Goal: Navigation & Orientation: Find specific page/section

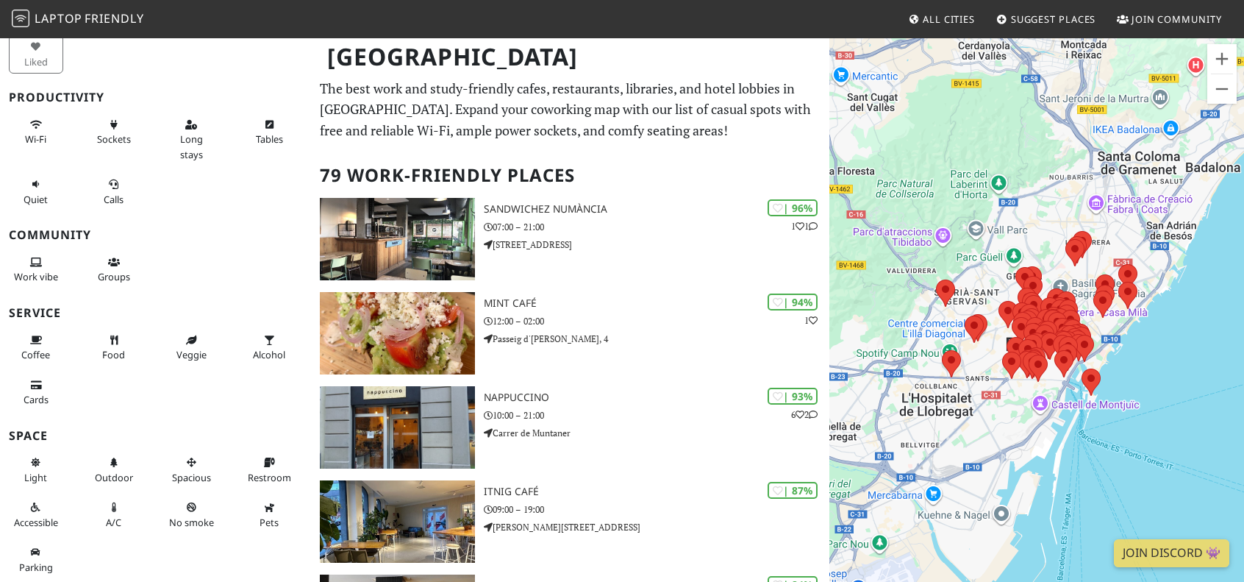
scroll to position [108, 0]
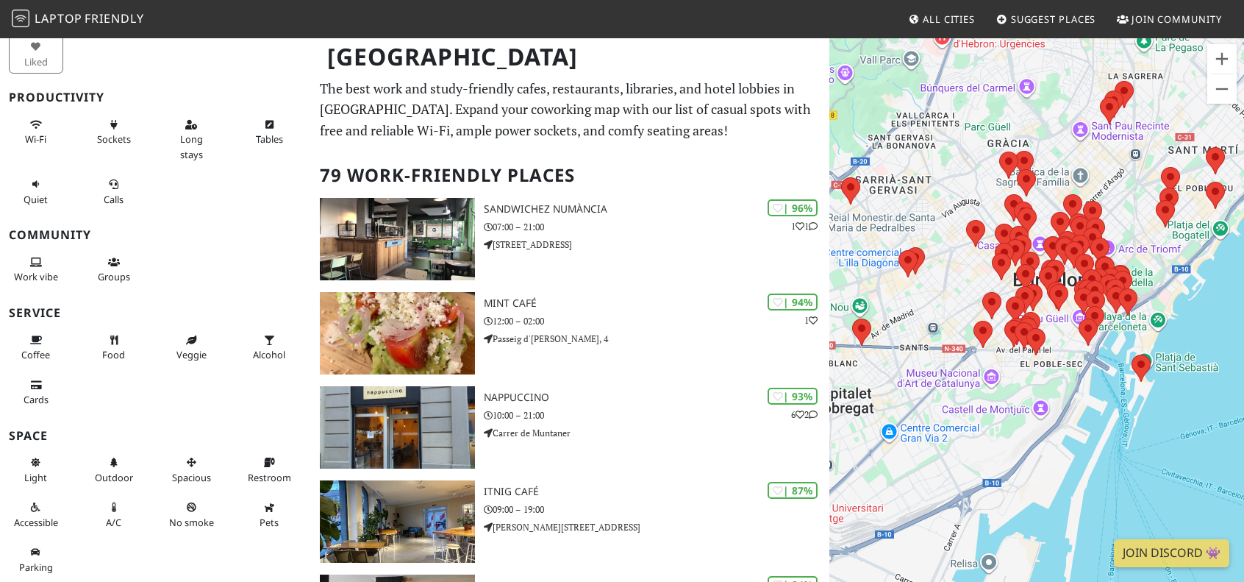
drag, startPoint x: 940, startPoint y: 388, endPoint x: 1030, endPoint y: 392, distance: 89.8
click at [1030, 392] on div at bounding box center [1037, 328] width 415 height 582
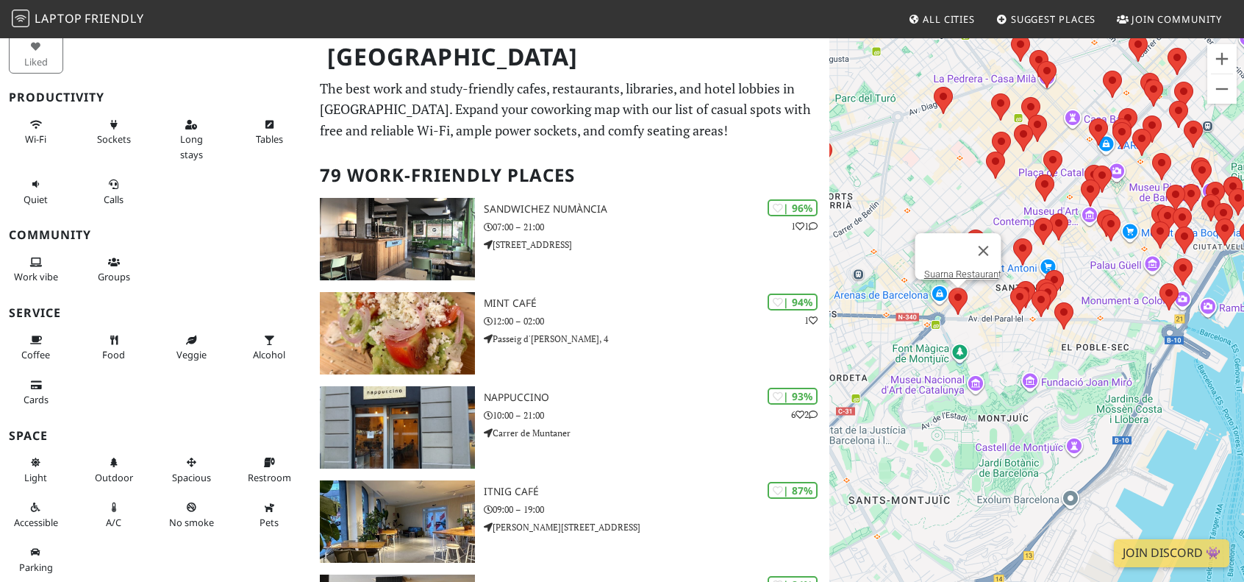
click at [949, 288] on area at bounding box center [949, 288] width 0 height 0
click at [990, 360] on div "Suarna Restaurant" at bounding box center [1037, 328] width 415 height 582
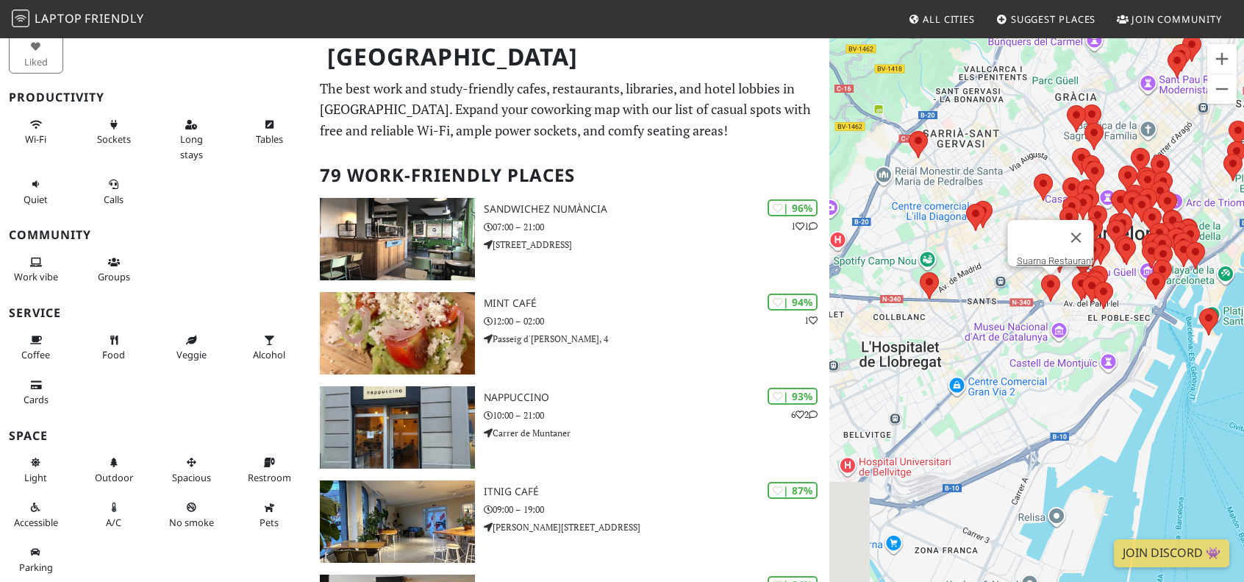
drag, startPoint x: 1019, startPoint y: 435, endPoint x: 1090, endPoint y: 404, distance: 77.1
click at [1090, 404] on div "Suarna Restaurant" at bounding box center [1037, 328] width 415 height 582
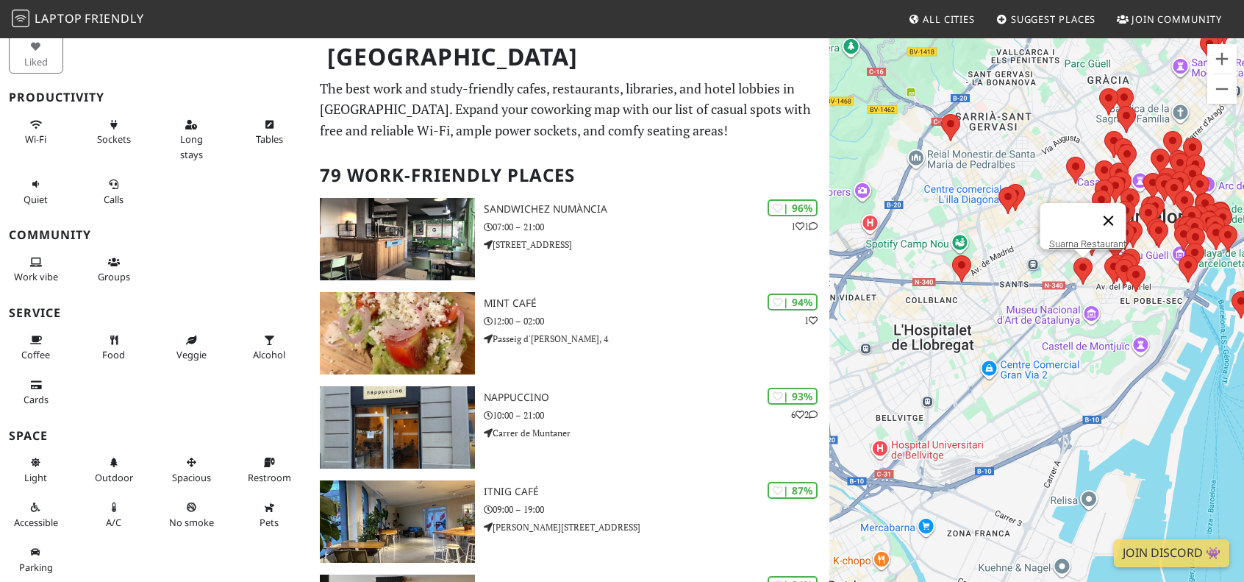
click at [1117, 209] on button "Zamknij" at bounding box center [1108, 220] width 35 height 35
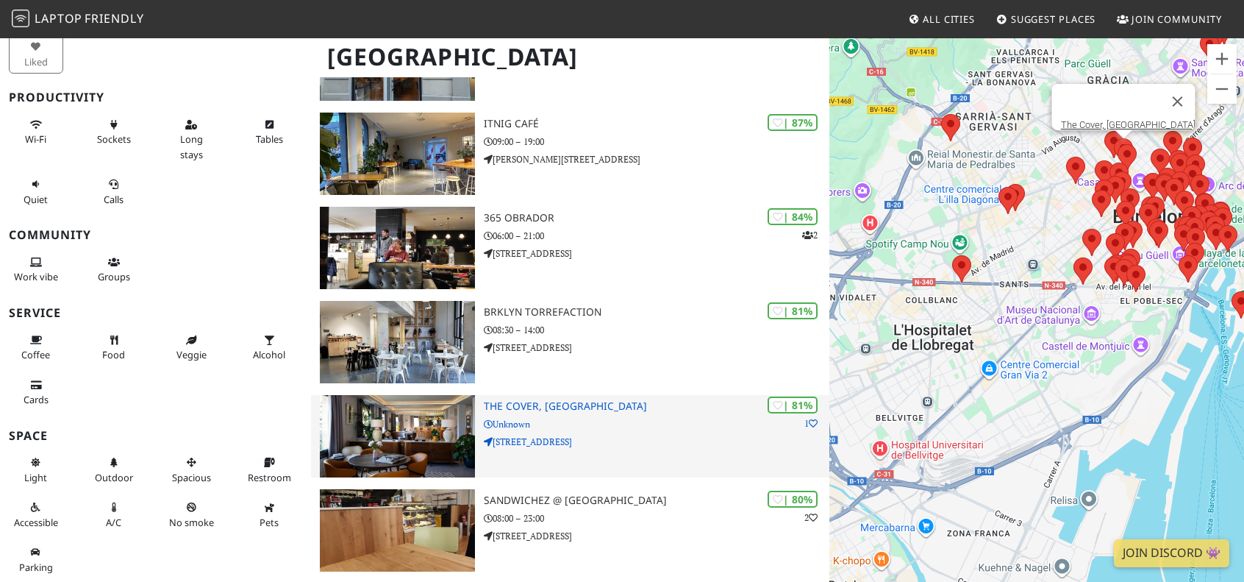
scroll to position [809, 0]
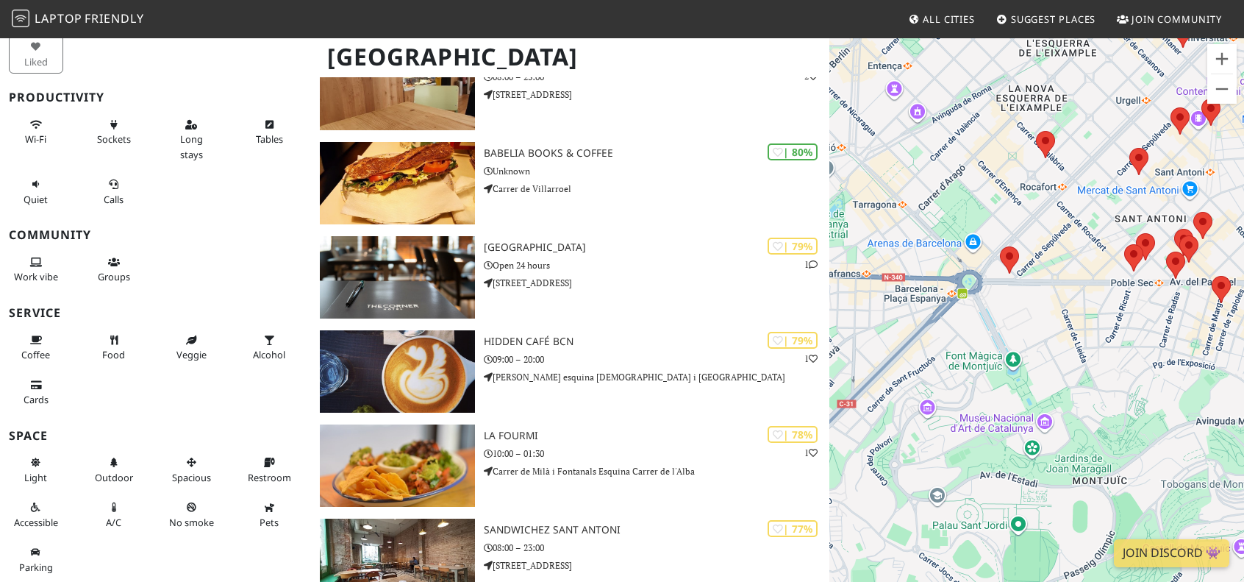
drag, startPoint x: 1109, startPoint y: 305, endPoint x: 1058, endPoint y: 333, distance: 58.6
click at [1058, 333] on div at bounding box center [1037, 328] width 415 height 582
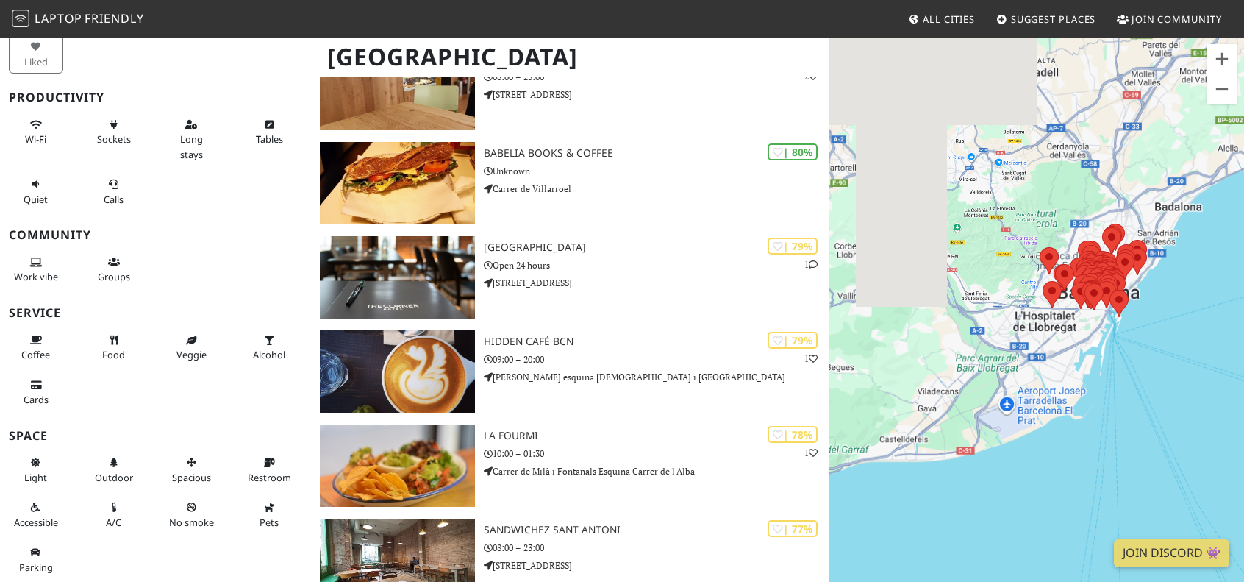
drag, startPoint x: 1169, startPoint y: 288, endPoint x: 999, endPoint y: 358, distance: 183.7
click at [1002, 357] on div at bounding box center [1037, 328] width 415 height 582
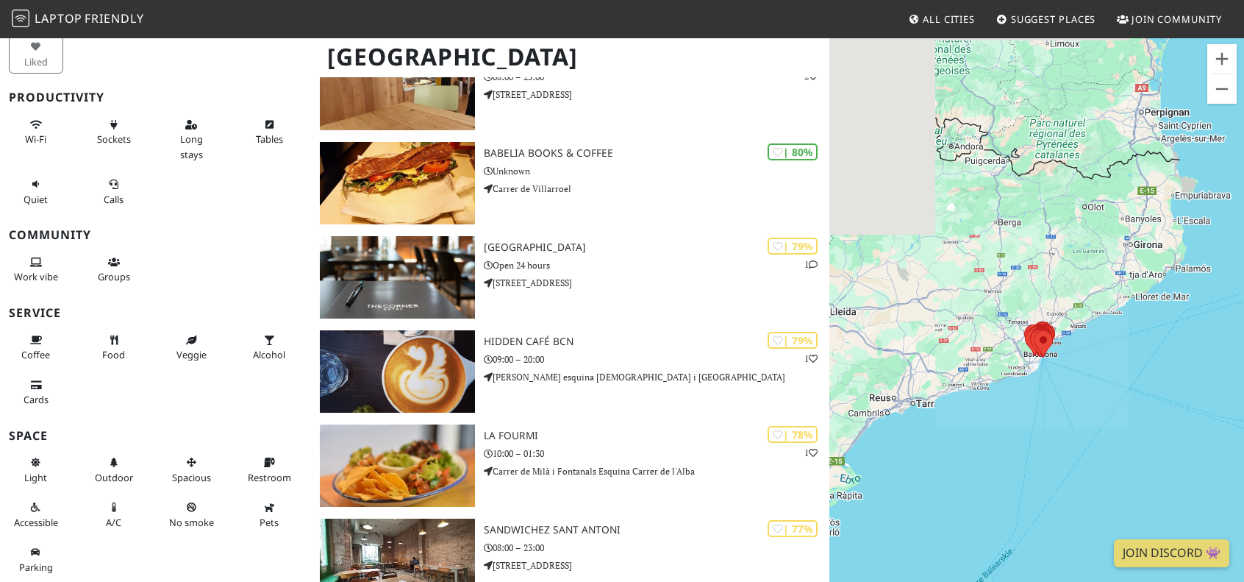
drag, startPoint x: 1163, startPoint y: 293, endPoint x: 941, endPoint y: 446, distance: 269.1
click at [1036, 396] on div at bounding box center [1037, 328] width 415 height 582
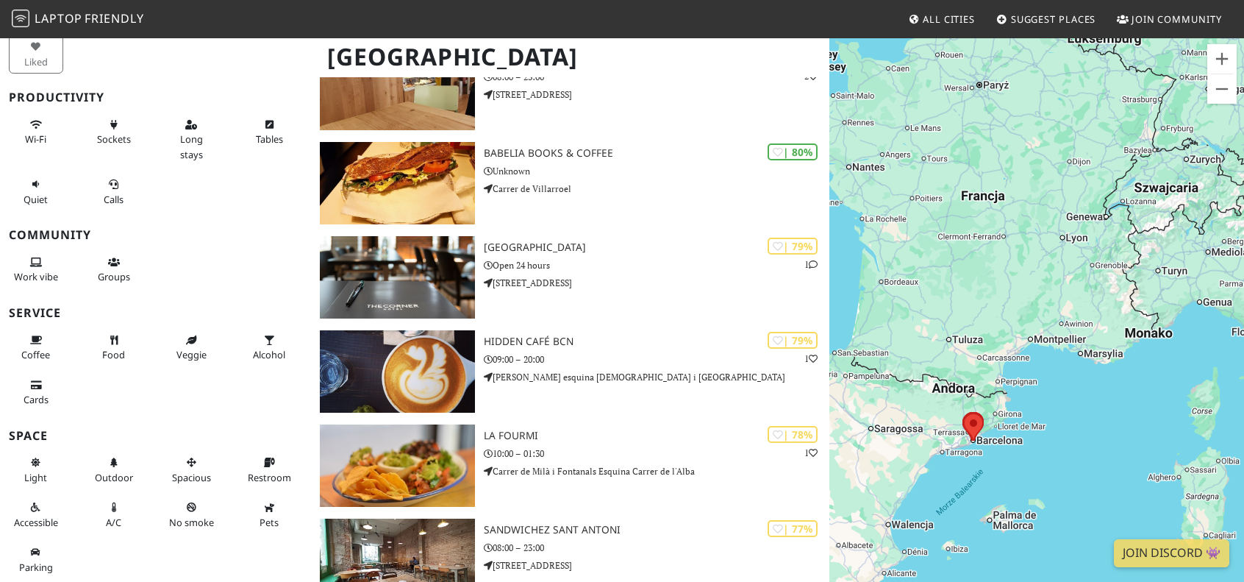
drag, startPoint x: 1094, startPoint y: 360, endPoint x: 1032, endPoint y: 382, distance: 65.6
click at [1038, 380] on div at bounding box center [1037, 328] width 415 height 582
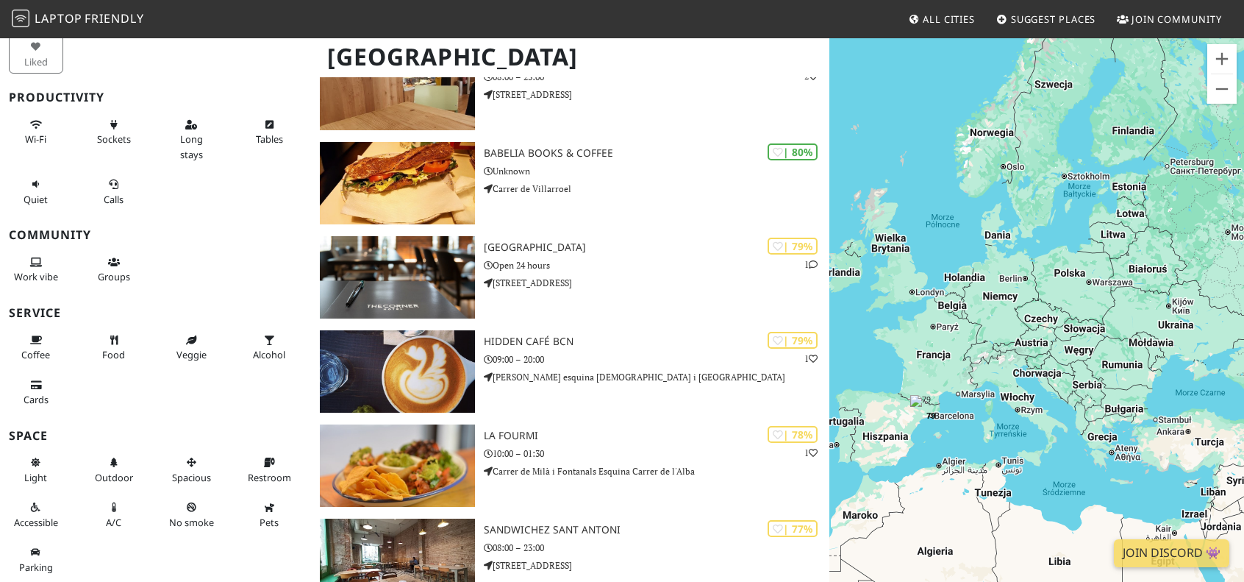
click at [949, 15] on span "All Cities" at bounding box center [949, 19] width 52 height 13
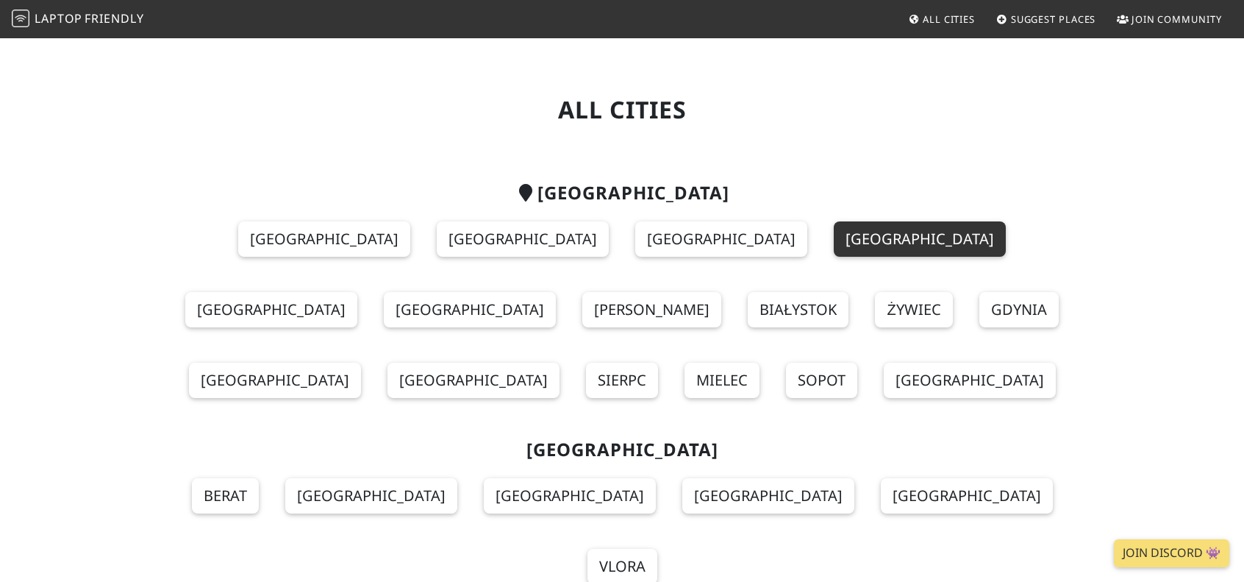
click at [834, 235] on link "[GEOGRAPHIC_DATA]" at bounding box center [920, 238] width 172 height 35
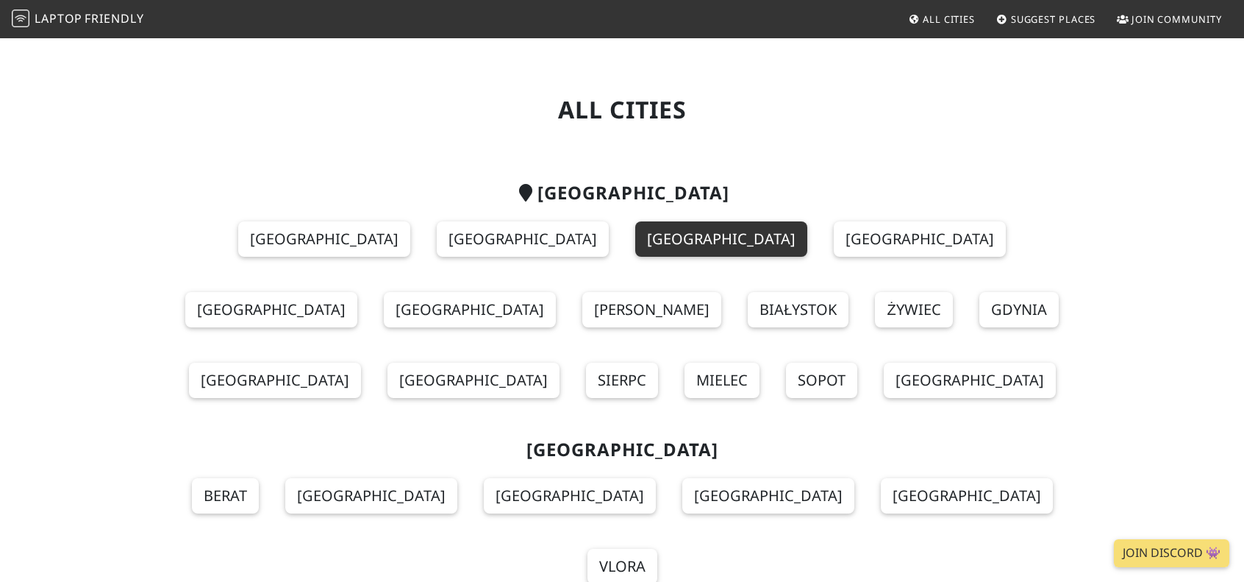
click at [635, 249] on link "Bydgoszcz" at bounding box center [721, 238] width 172 height 35
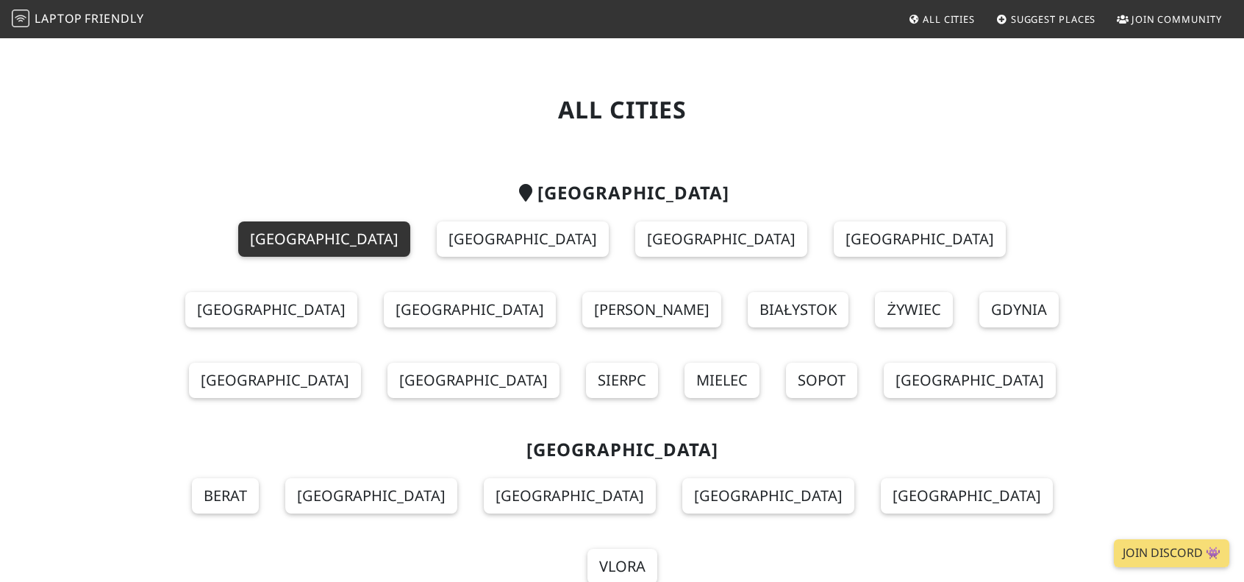
click at [238, 244] on link "[GEOGRAPHIC_DATA]" at bounding box center [324, 238] width 172 height 35
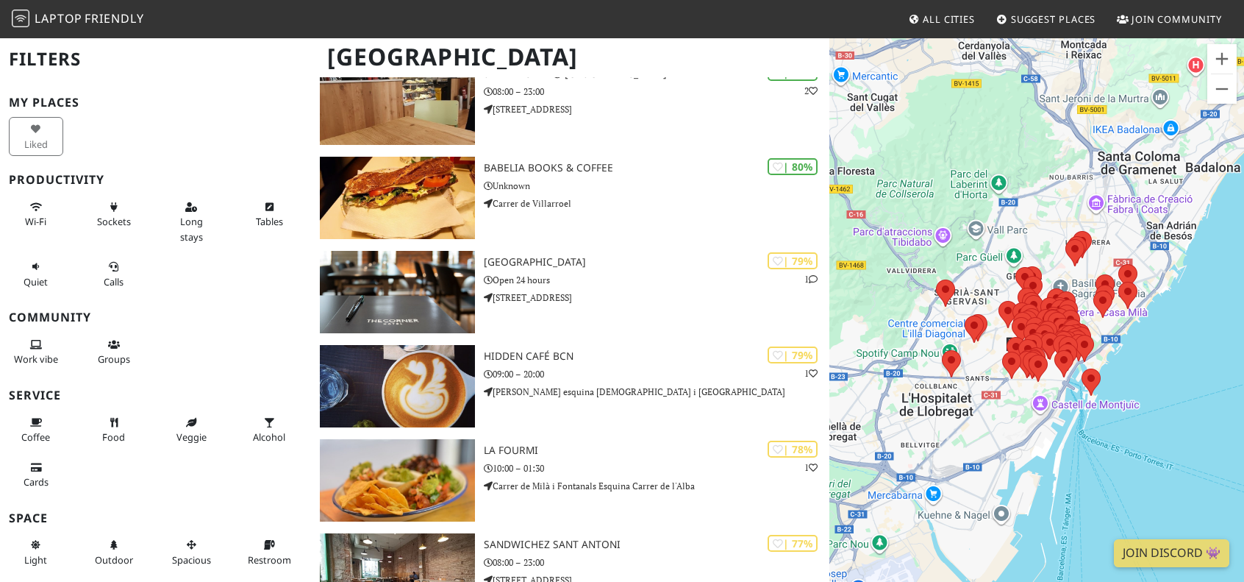
scroll to position [809, 0]
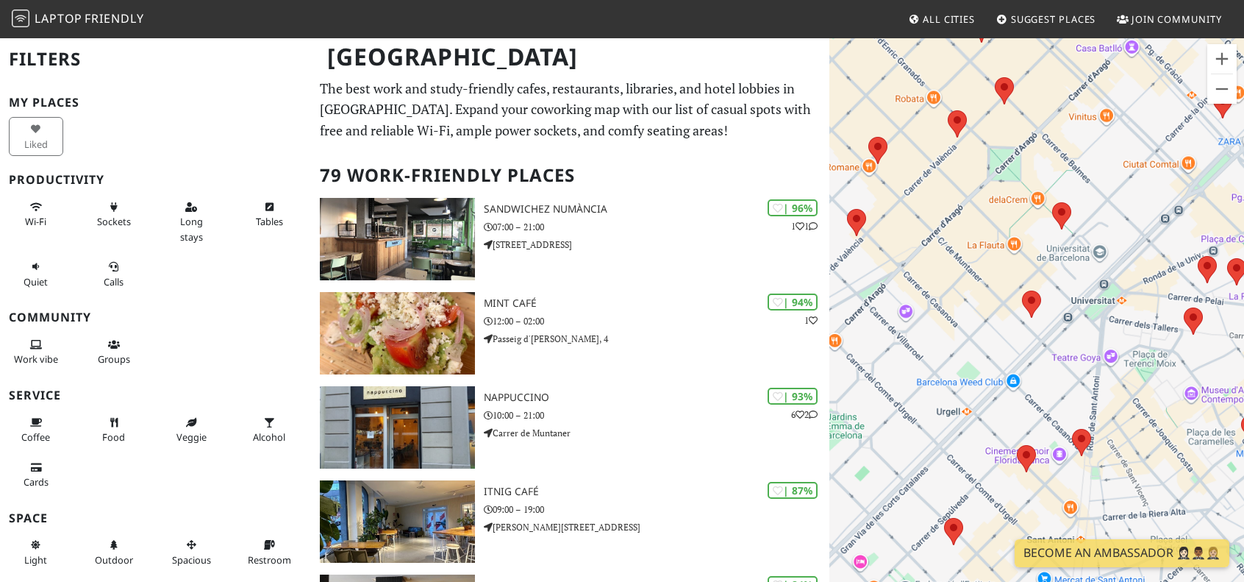
drag, startPoint x: 899, startPoint y: 332, endPoint x: 977, endPoint y: 330, distance: 78.0
click at [977, 330] on div at bounding box center [1037, 328] width 415 height 582
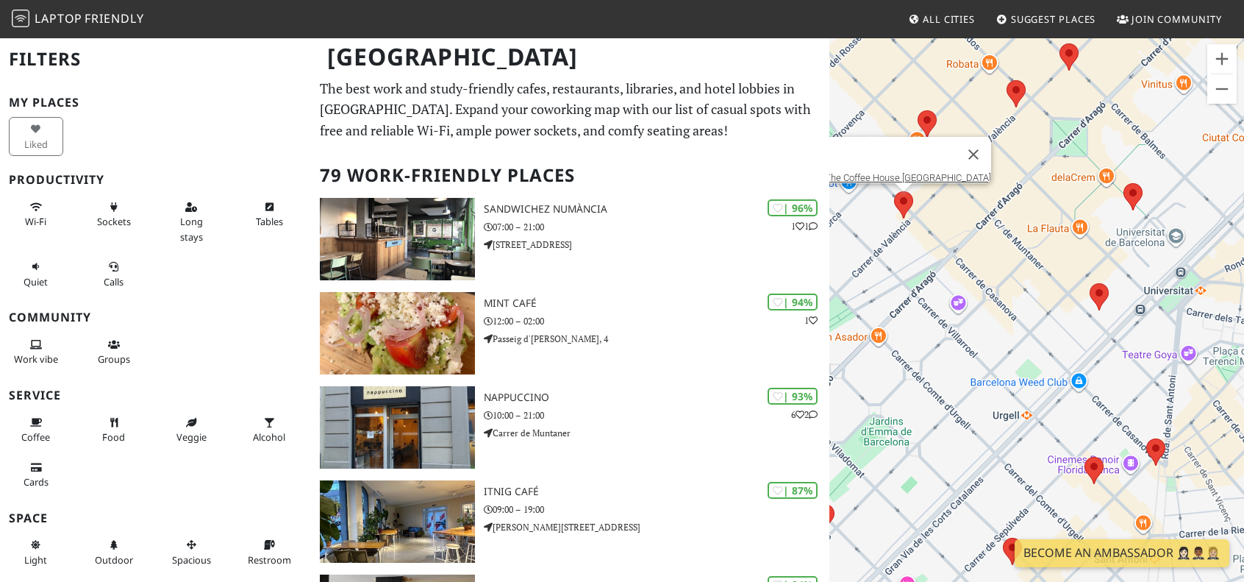
click at [900, 208] on div "The Coffee House [GEOGRAPHIC_DATA]" at bounding box center [1037, 328] width 415 height 582
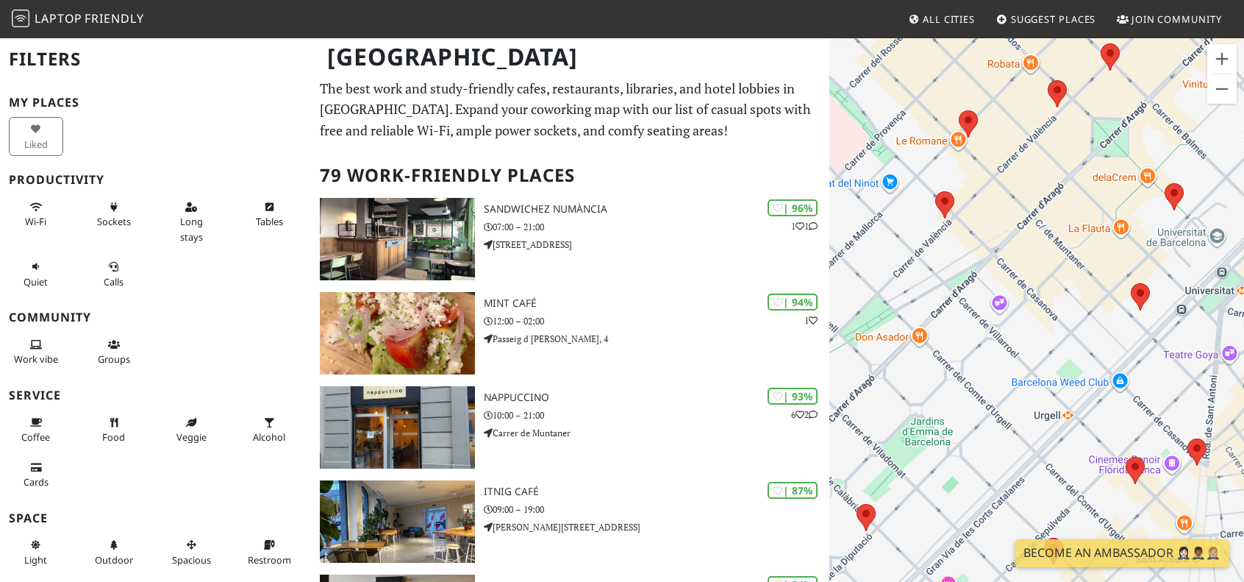
click at [935, 191] on area at bounding box center [935, 191] width 0 height 0
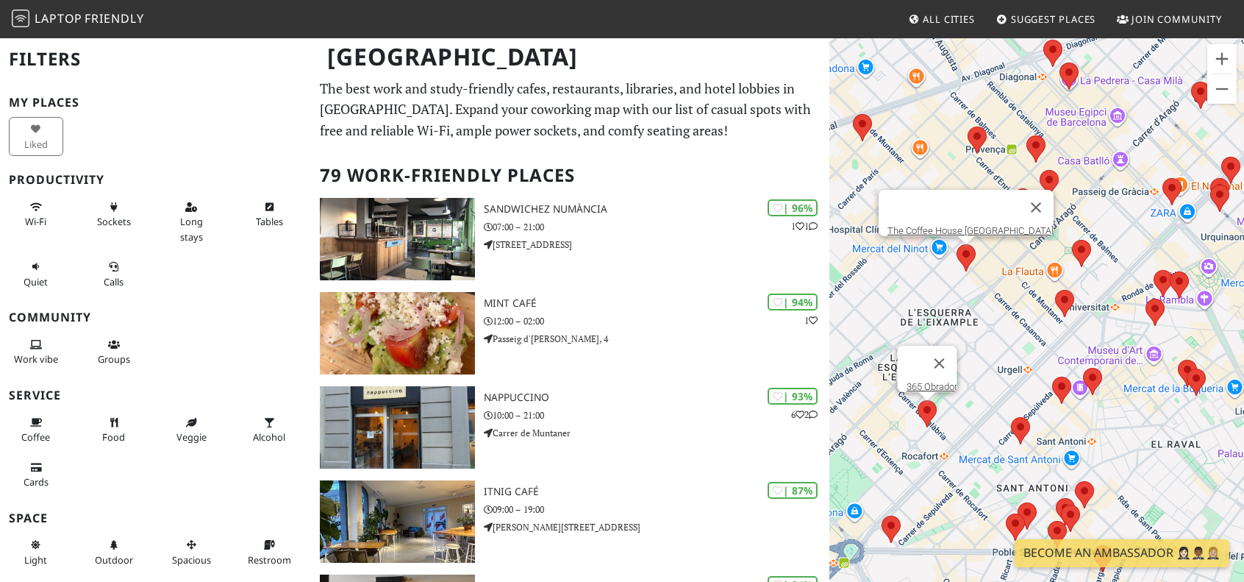
click at [918, 400] on area at bounding box center [918, 400] width 0 height 0
drag, startPoint x: 919, startPoint y: 472, endPoint x: 940, endPoint y: 433, distance: 44.1
click at [937, 438] on div "365 Obrador" at bounding box center [1037, 328] width 415 height 582
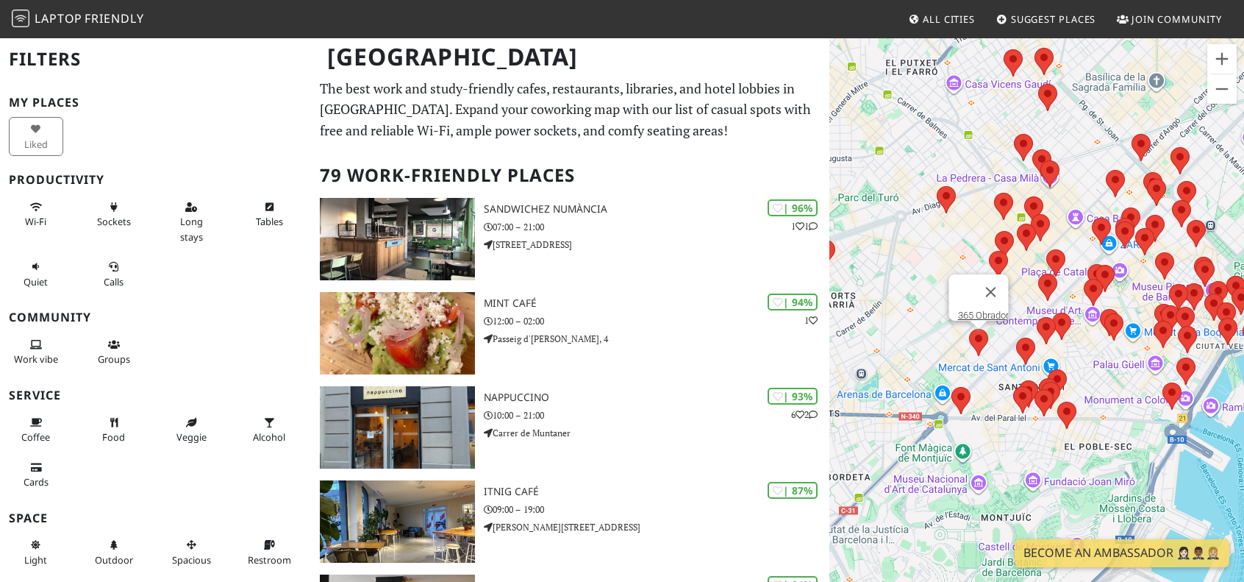
click at [952, 387] on area at bounding box center [952, 387] width 0 height 0
click at [904, 435] on div "Suarna Restaurant" at bounding box center [1037, 328] width 415 height 582
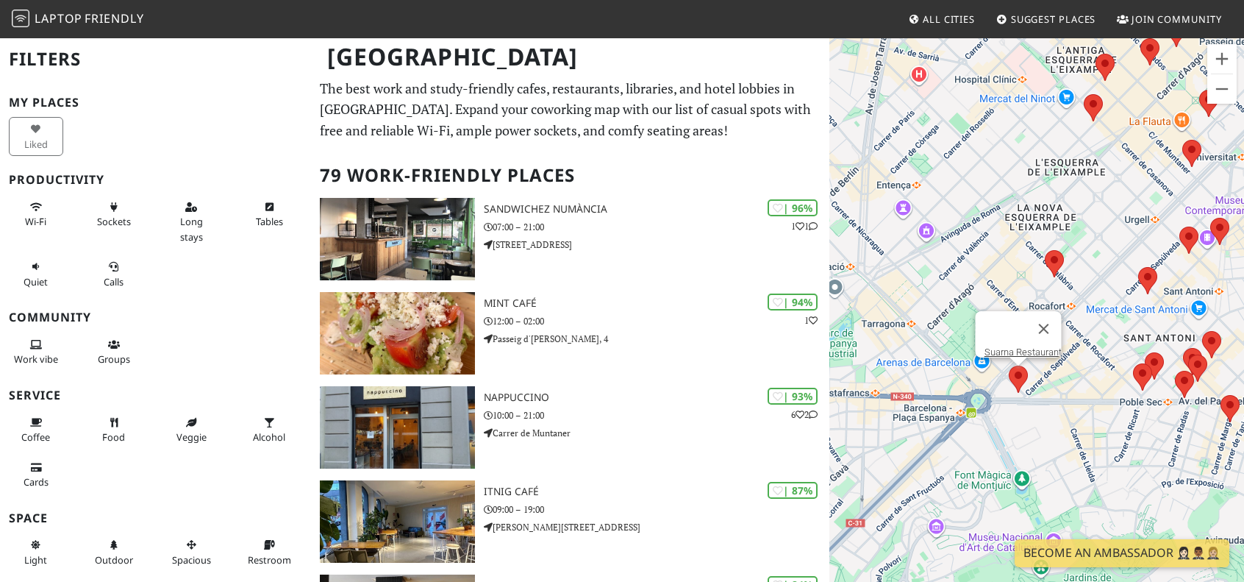
click at [1159, 332] on div "Suarna Restaurant" at bounding box center [1037, 328] width 415 height 582
click at [1055, 317] on button "Zamknij" at bounding box center [1044, 328] width 35 height 35
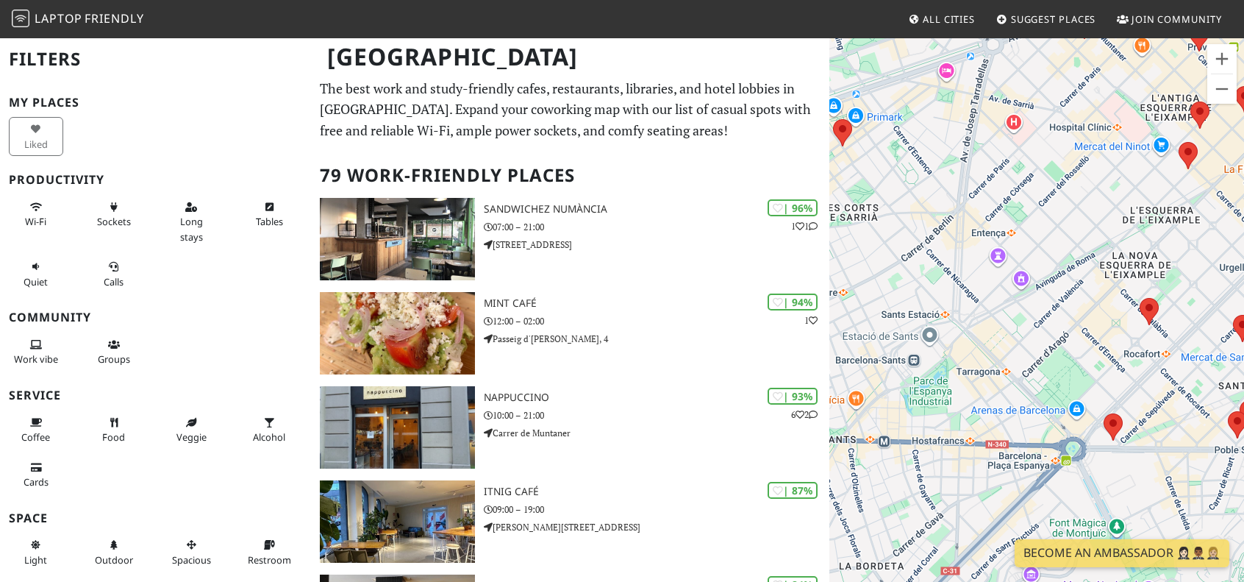
drag, startPoint x: 1087, startPoint y: 324, endPoint x: 990, endPoint y: 308, distance: 98.4
click at [990, 308] on div at bounding box center [1037, 328] width 415 height 582
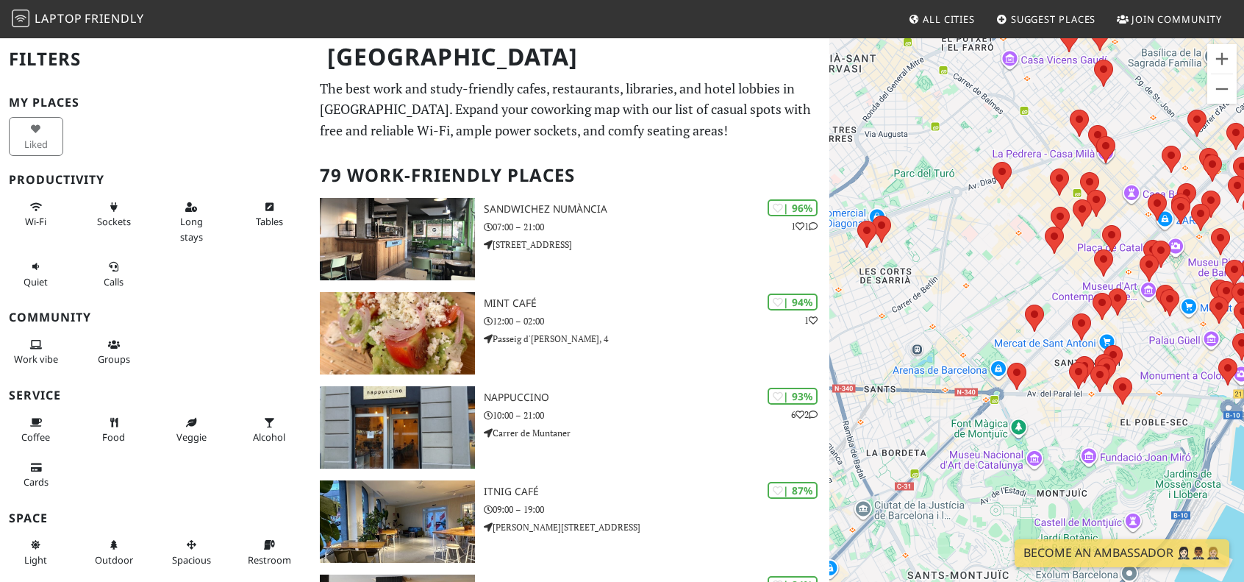
click at [960, 287] on div at bounding box center [1037, 328] width 415 height 582
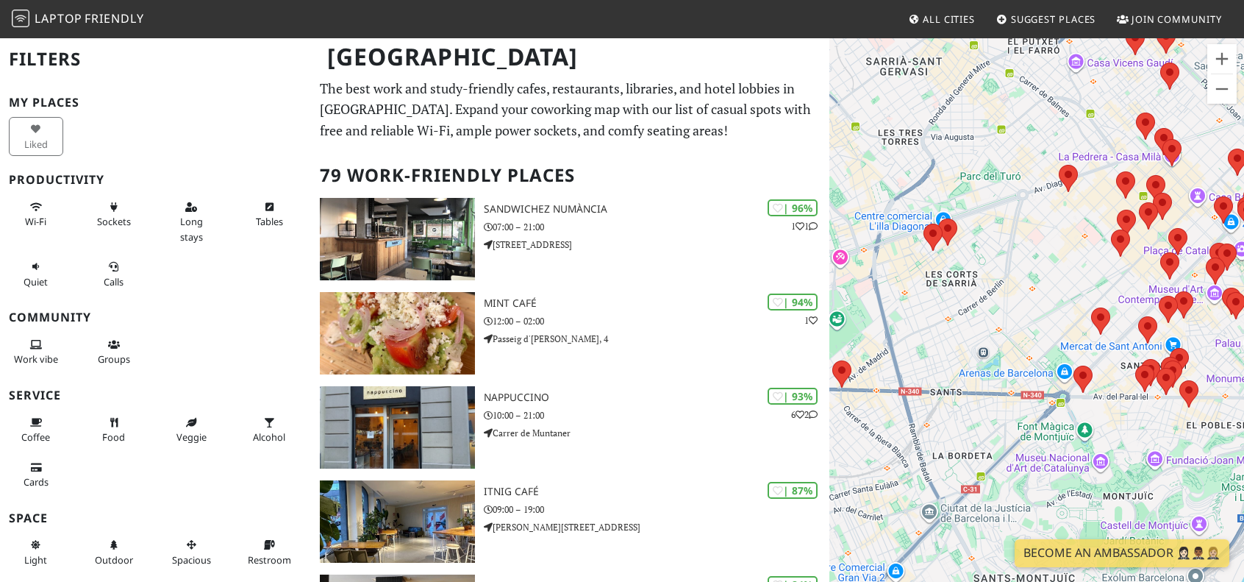
click at [997, 258] on div at bounding box center [1037, 328] width 415 height 582
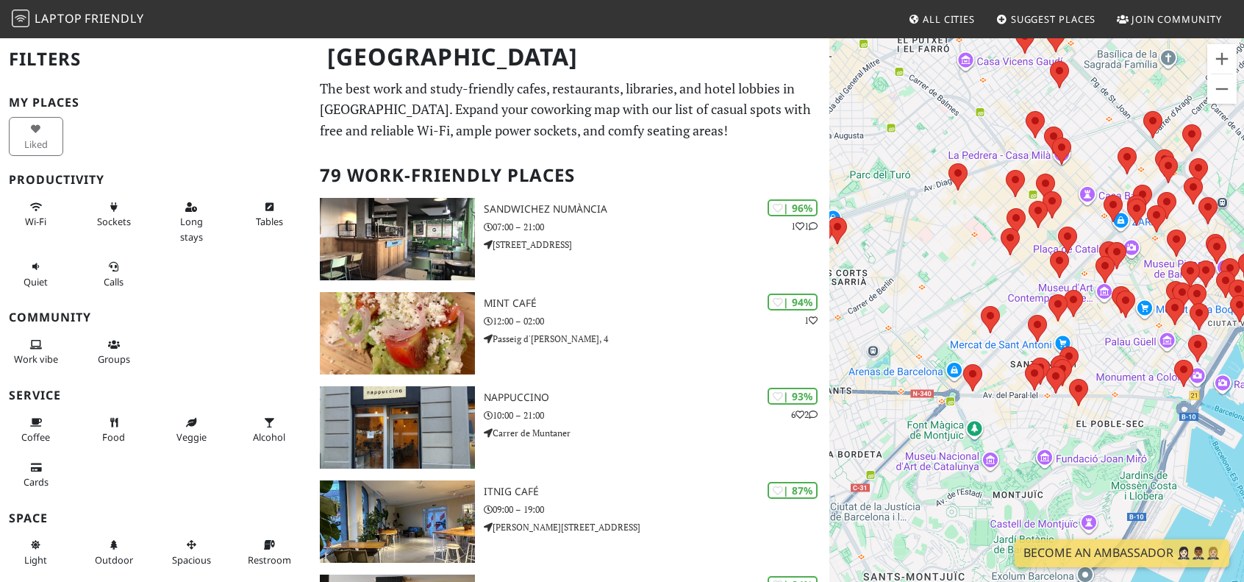
drag, startPoint x: 1024, startPoint y: 229, endPoint x: 901, endPoint y: 233, distance: 122.9
click at [902, 233] on div at bounding box center [1037, 328] width 415 height 582
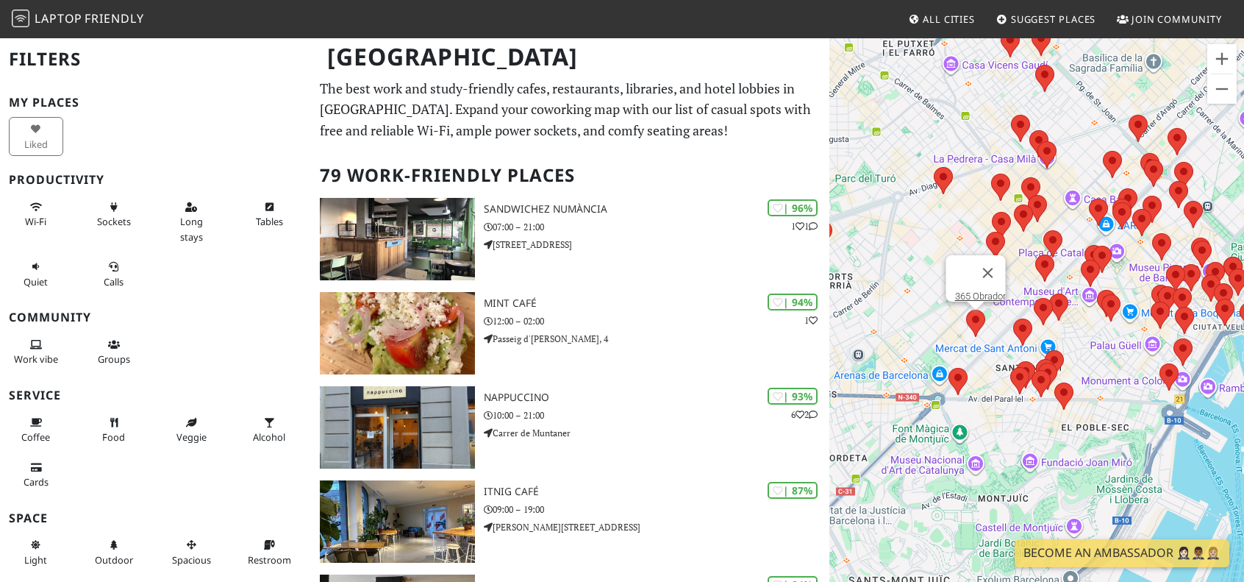
click at [966, 310] on area at bounding box center [966, 310] width 0 height 0
click at [949, 368] on area at bounding box center [949, 368] width 0 height 0
click at [1033, 370] on img at bounding box center [1041, 383] width 19 height 27
click at [1011, 367] on area at bounding box center [1011, 367] width 0 height 0
click at [1075, 394] on div "[PERSON_NAME] Cafe" at bounding box center [1037, 328] width 415 height 582
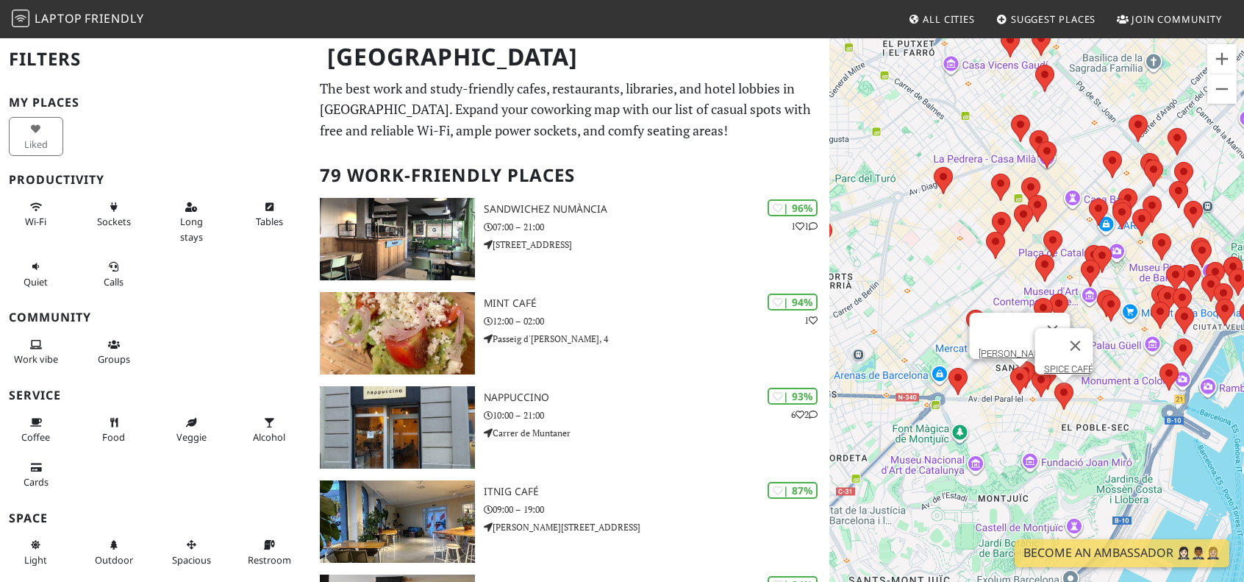
click at [1055, 382] on area at bounding box center [1055, 382] width 0 height 0
click at [987, 451] on div "SPICE CAFÉ" at bounding box center [1037, 328] width 415 height 582
drag, startPoint x: 921, startPoint y: 417, endPoint x: 977, endPoint y: 438, distance: 59.6
click at [976, 439] on div "SPICE CAFÉ" at bounding box center [1037, 328] width 415 height 582
